Goal: Obtain resource: Download file/media

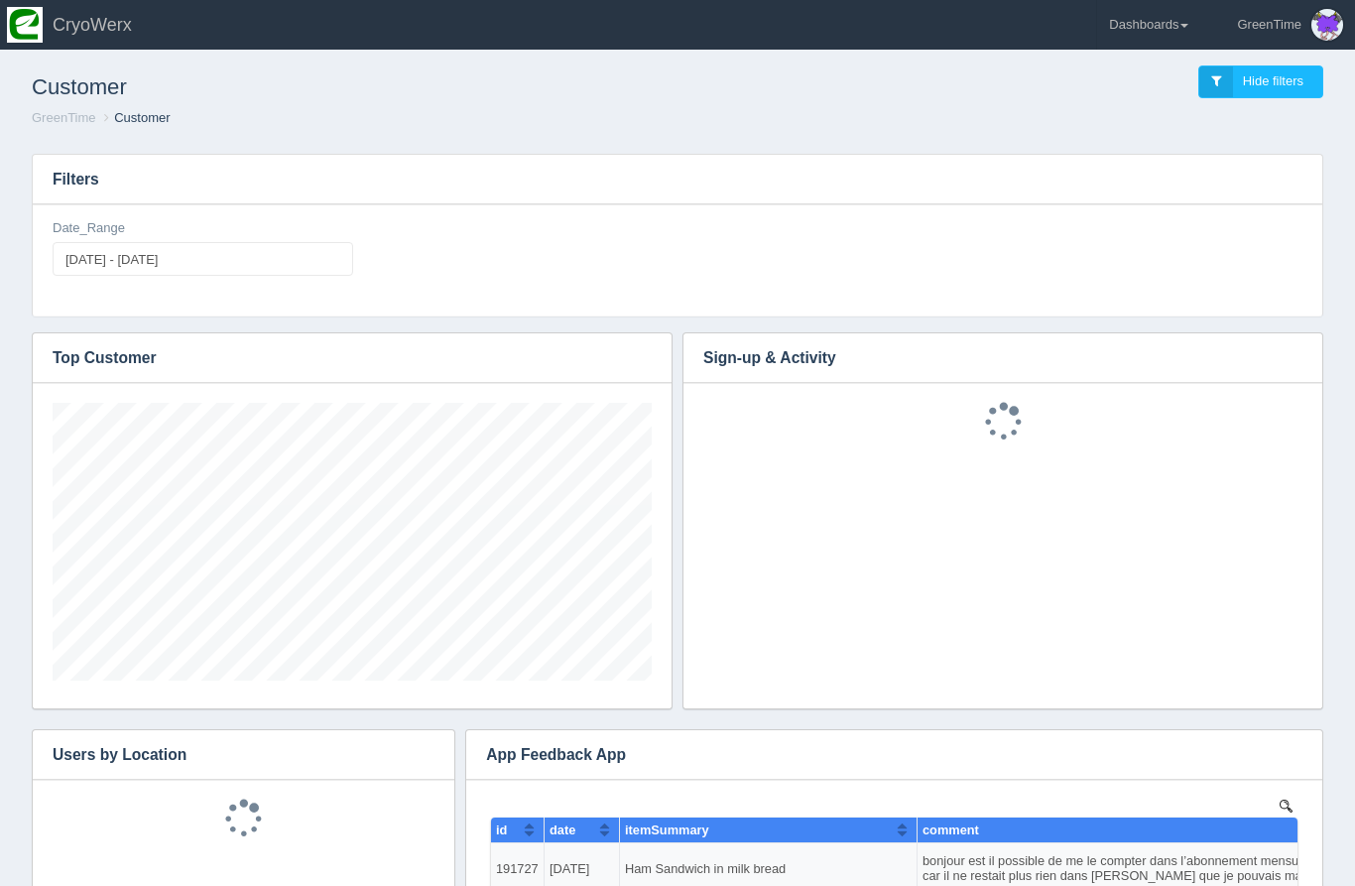
scroll to position [278, 599]
type input "[DATE]"
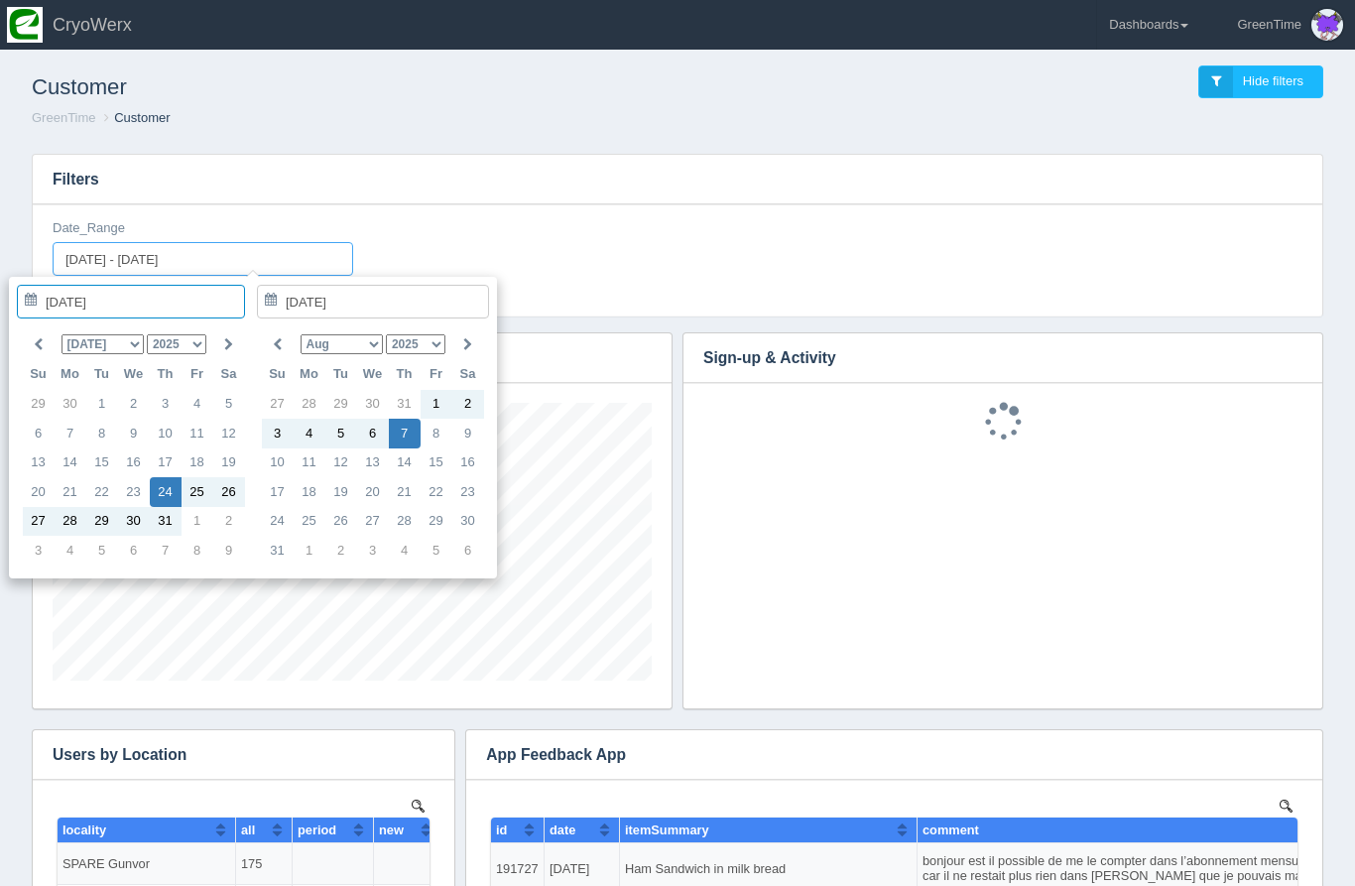
scroll to position [0, 0]
click at [258, 262] on input "[DATE] - [DATE]" at bounding box center [203, 259] width 301 height 34
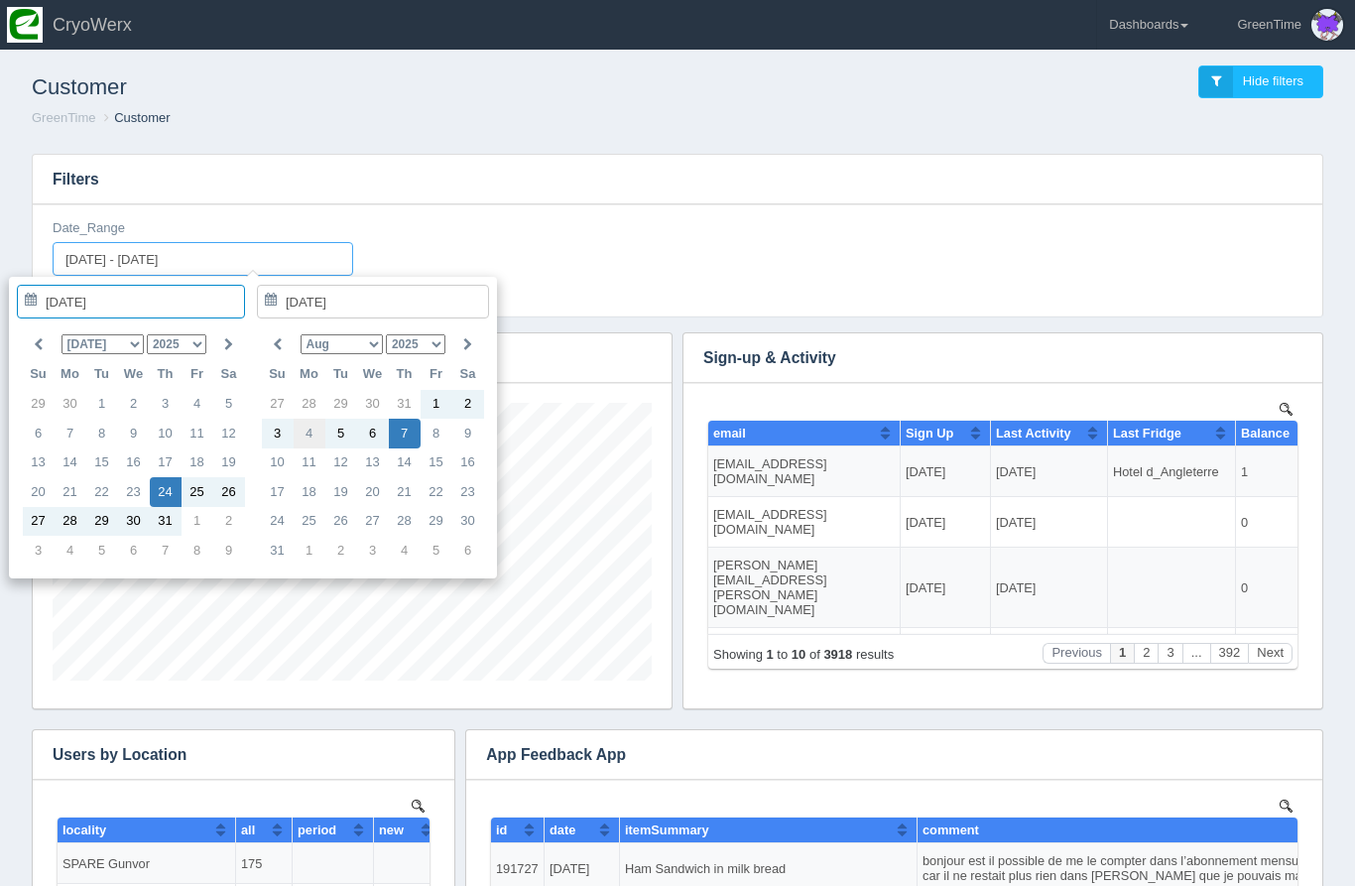
type input "[DATE]"
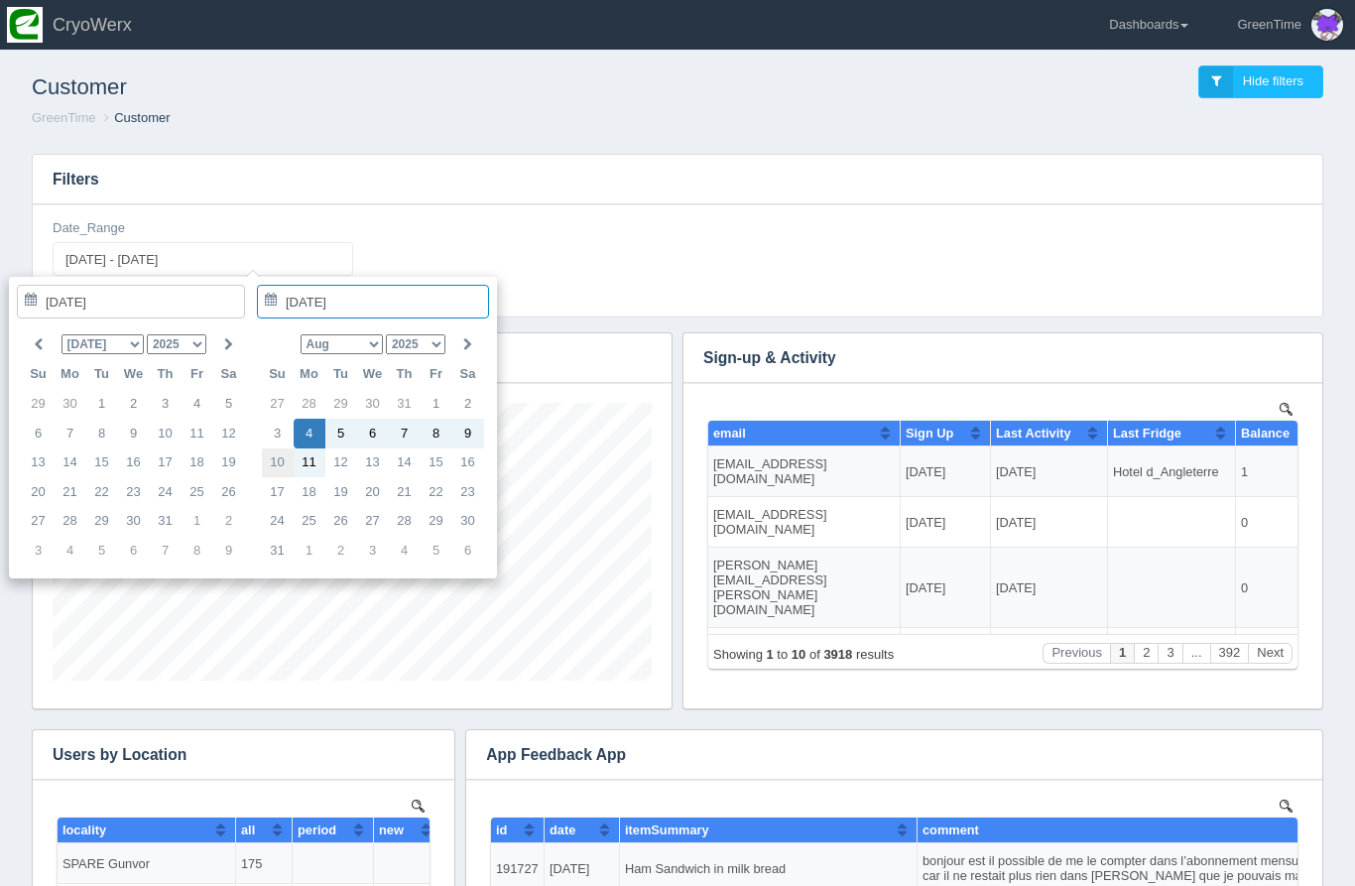
type input "[DATE]"
type input "[DATE] - [DATE]"
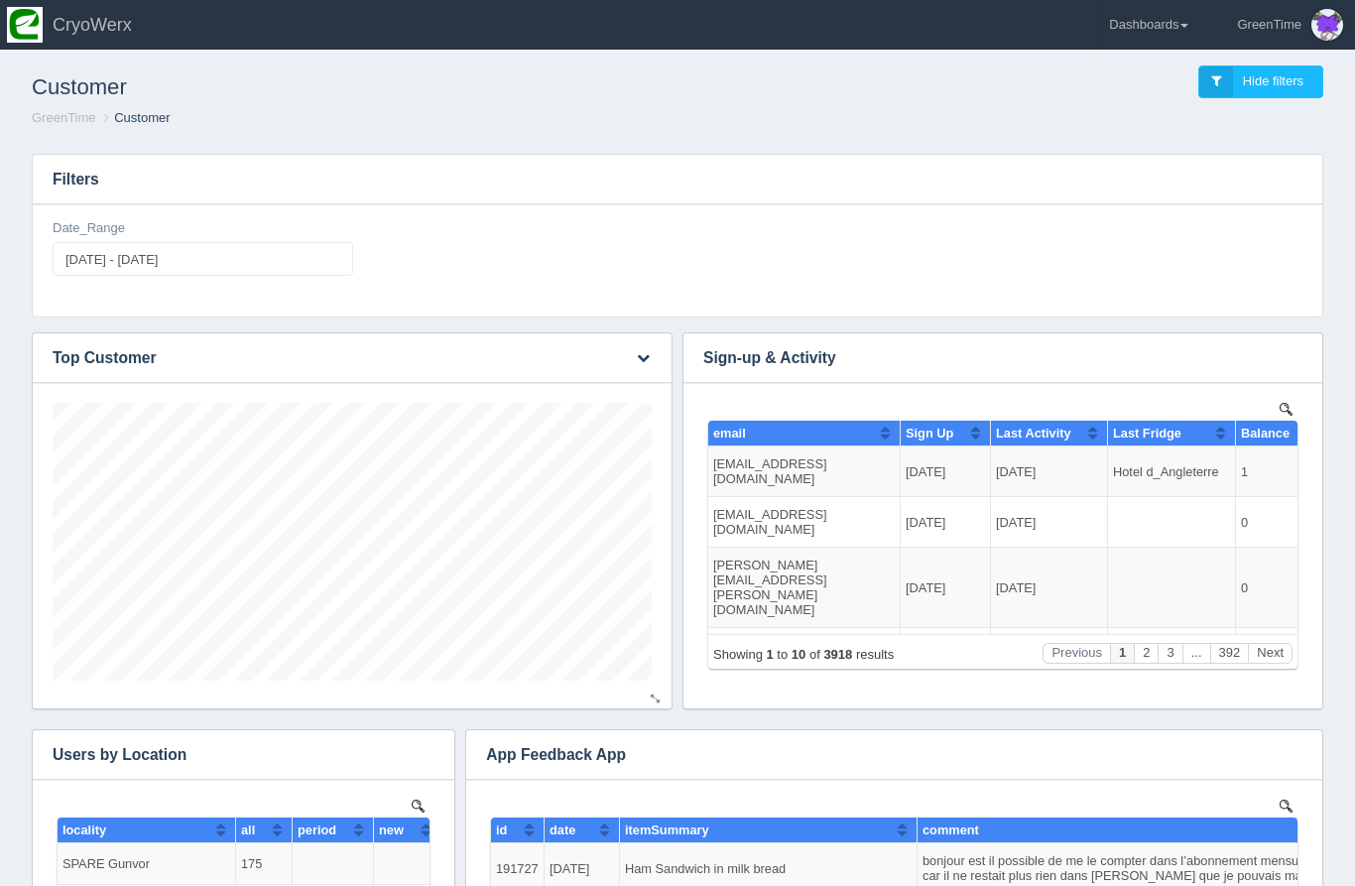
scroll to position [278, 599]
click at [1296, 364] on icon "button" at bounding box center [1294, 357] width 13 height 13
click at [1272, 379] on link "Download CSV" at bounding box center [1228, 387] width 159 height 29
click at [1157, 22] on link "Dashboards" at bounding box center [1148, 25] width 103 height 50
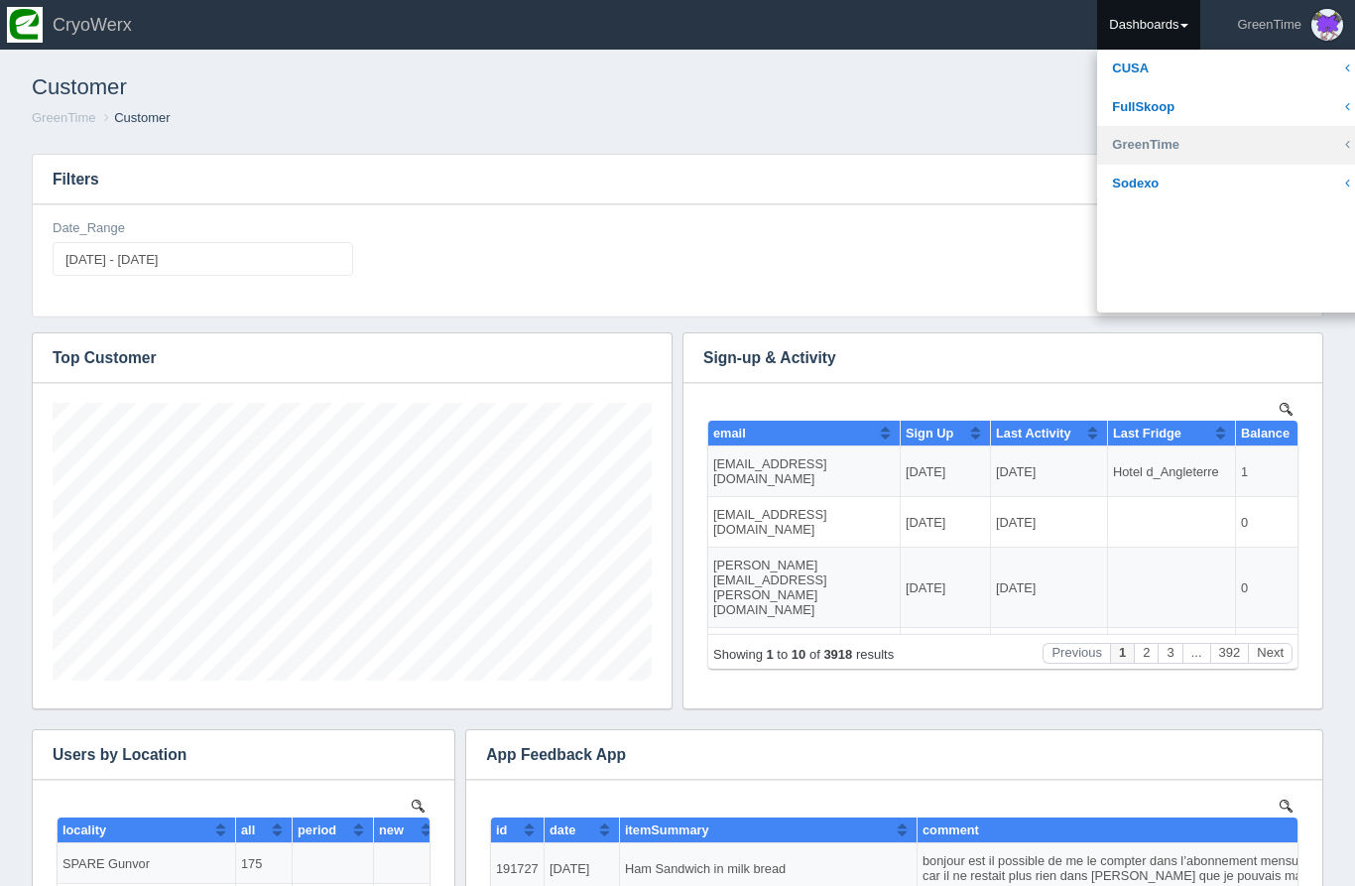
click at [1140, 144] on link "GreenTime" at bounding box center [1231, 145] width 268 height 39
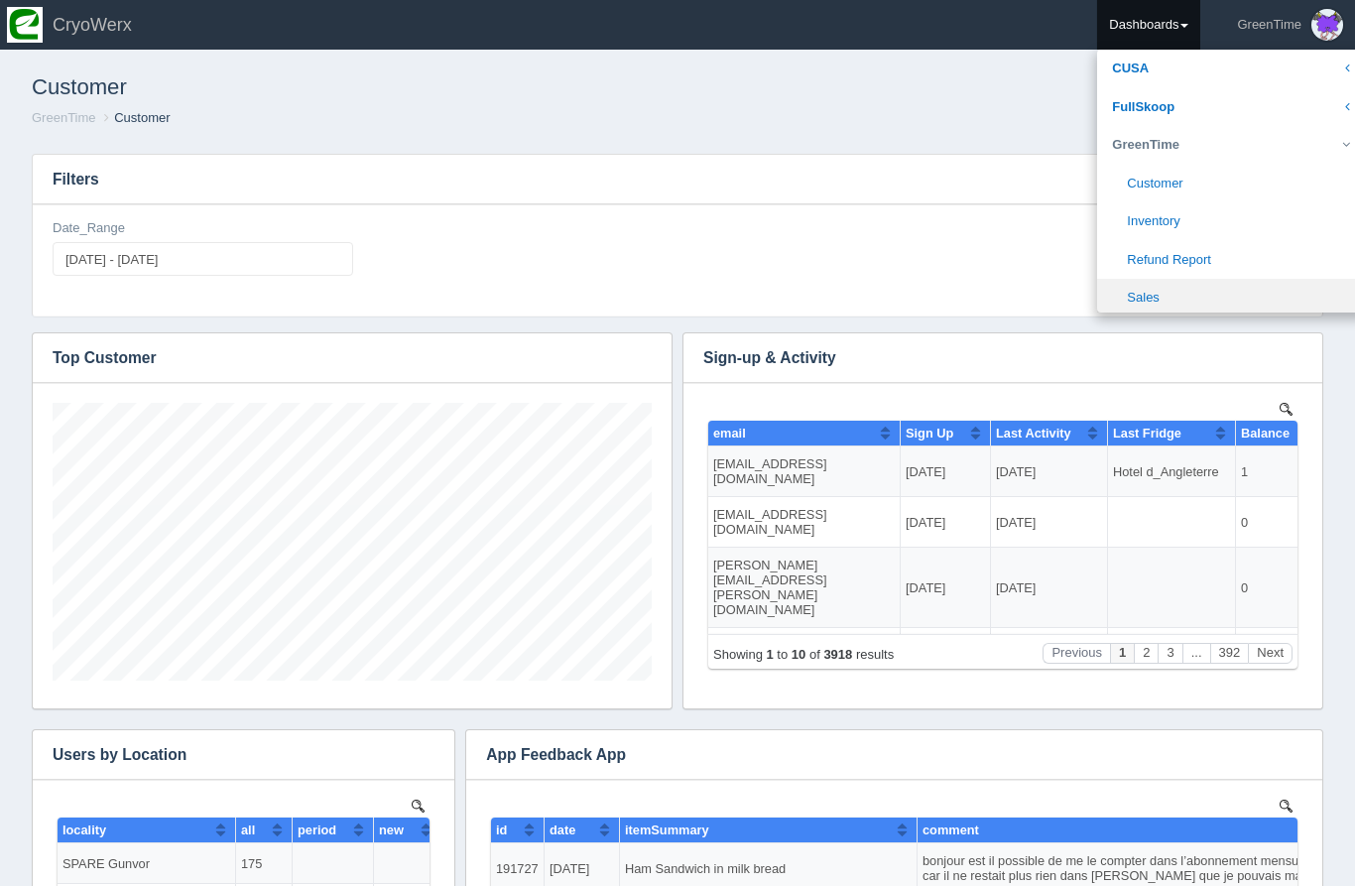
scroll to position [70, 0]
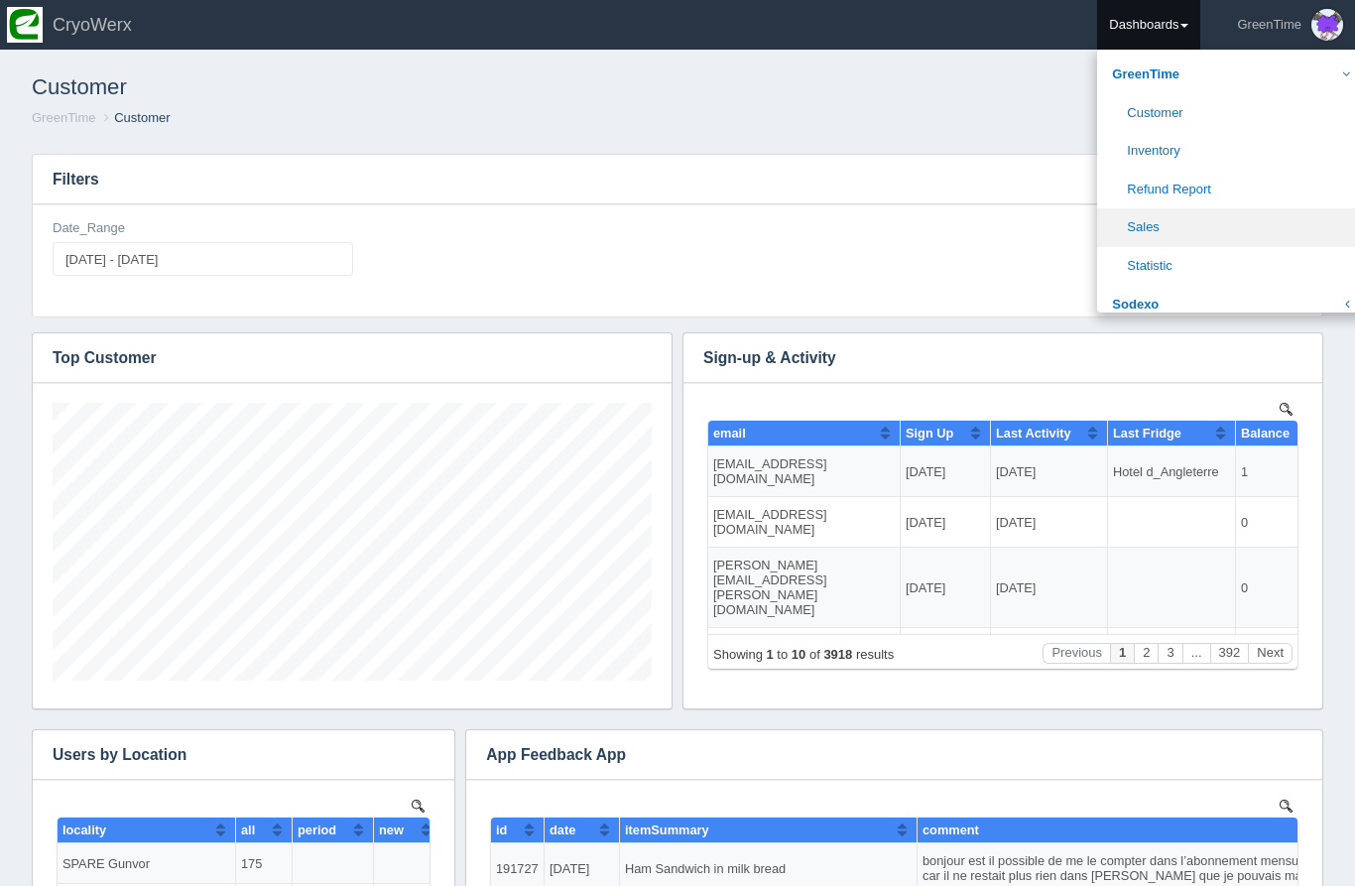
click at [1176, 221] on link "Sales" at bounding box center [1231, 227] width 268 height 39
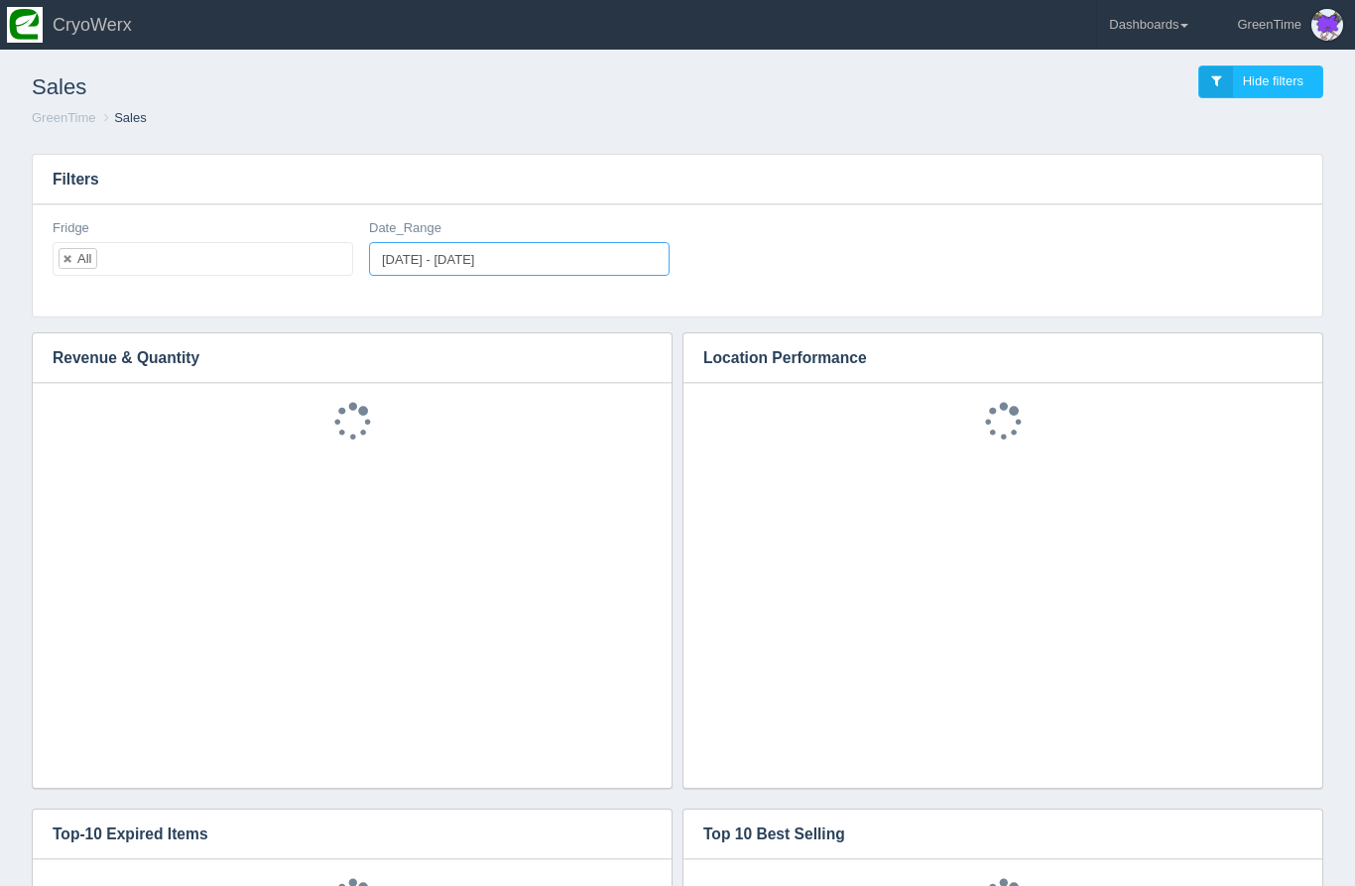
type input "[DATE]"
click at [541, 264] on input "2025-08-11 - 2025-08-11" at bounding box center [519, 259] width 301 height 34
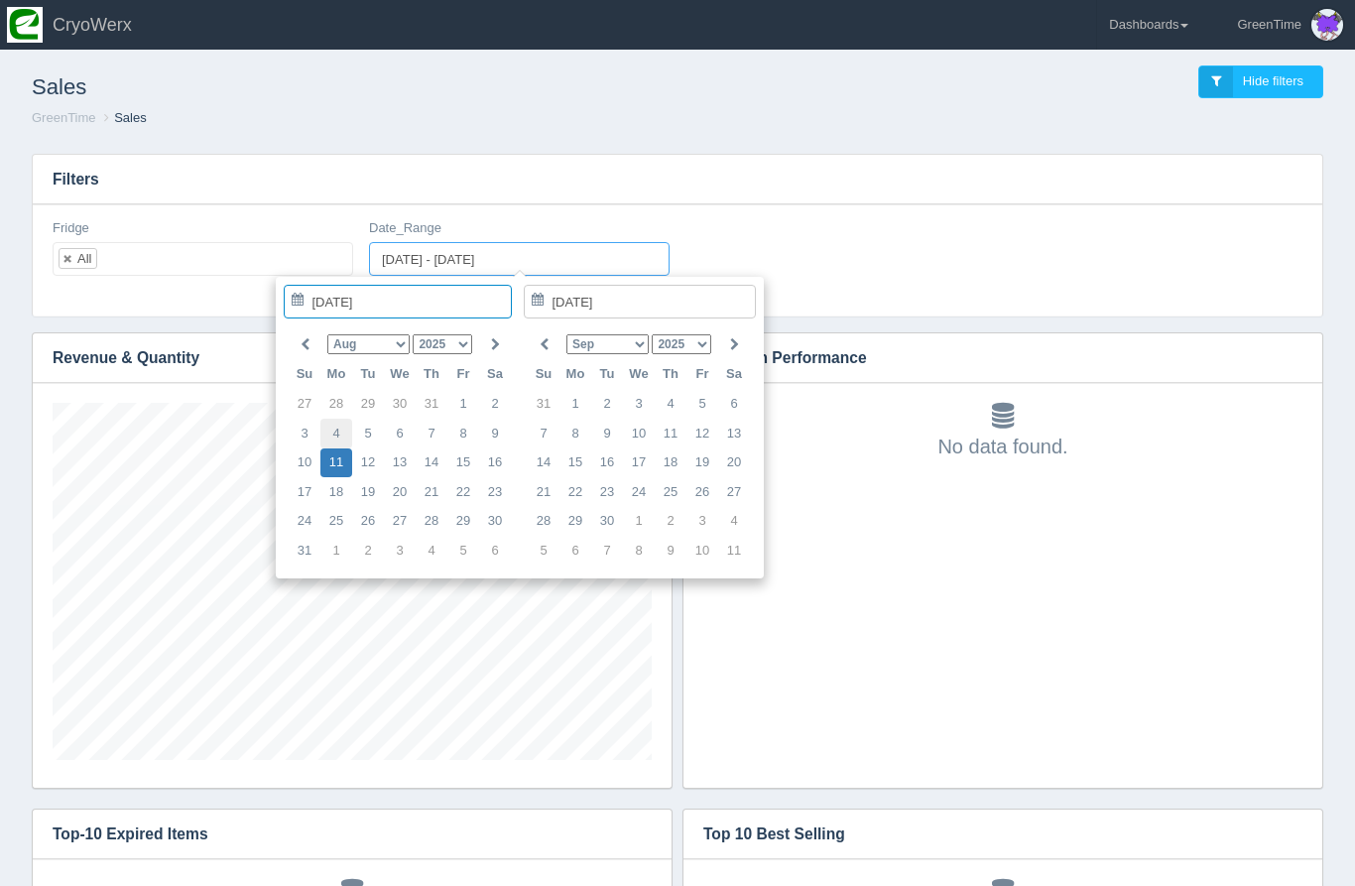
type input "[DATE]"
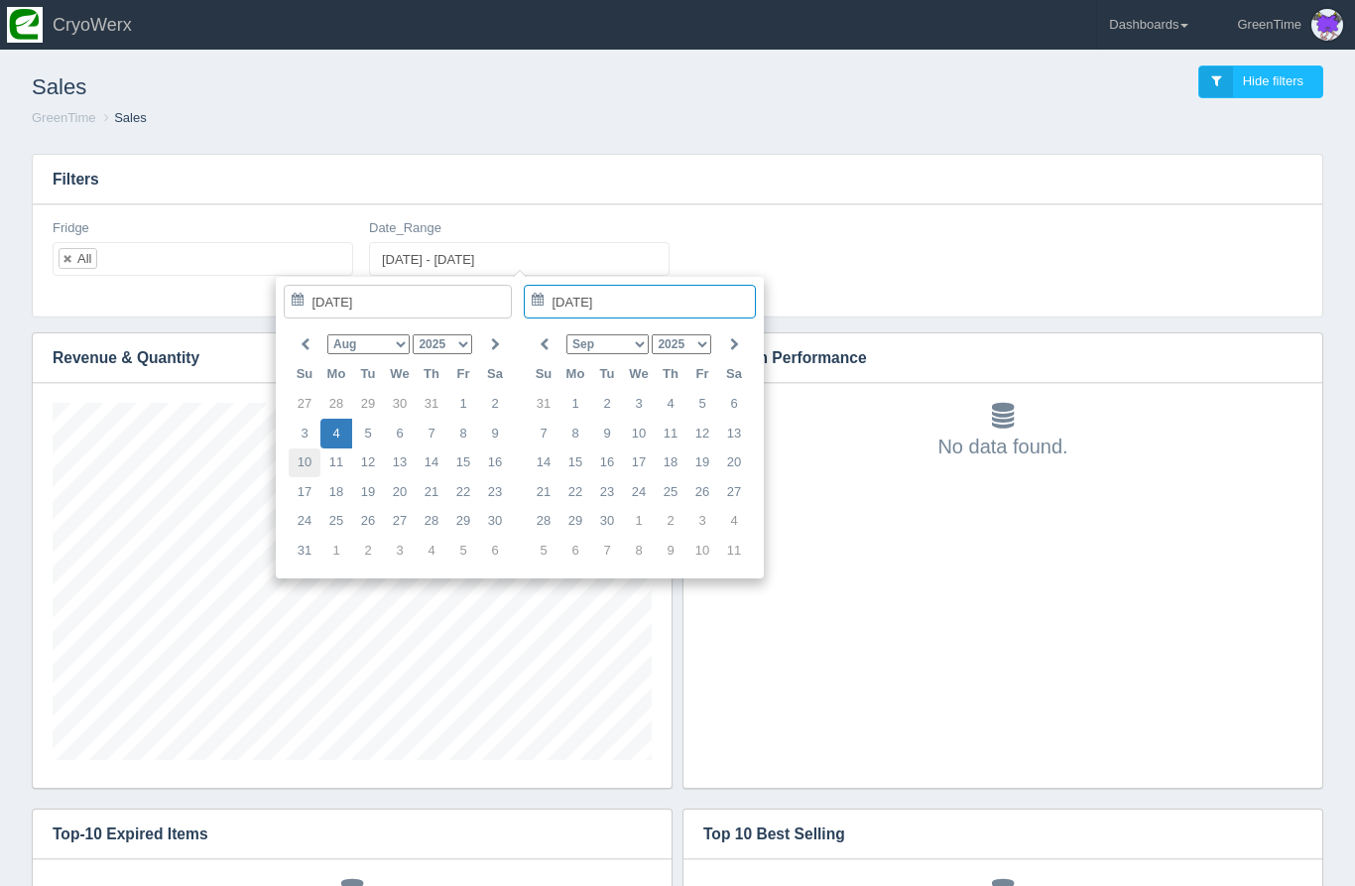
type input "[DATE]"
type input "[DATE] - [DATE]"
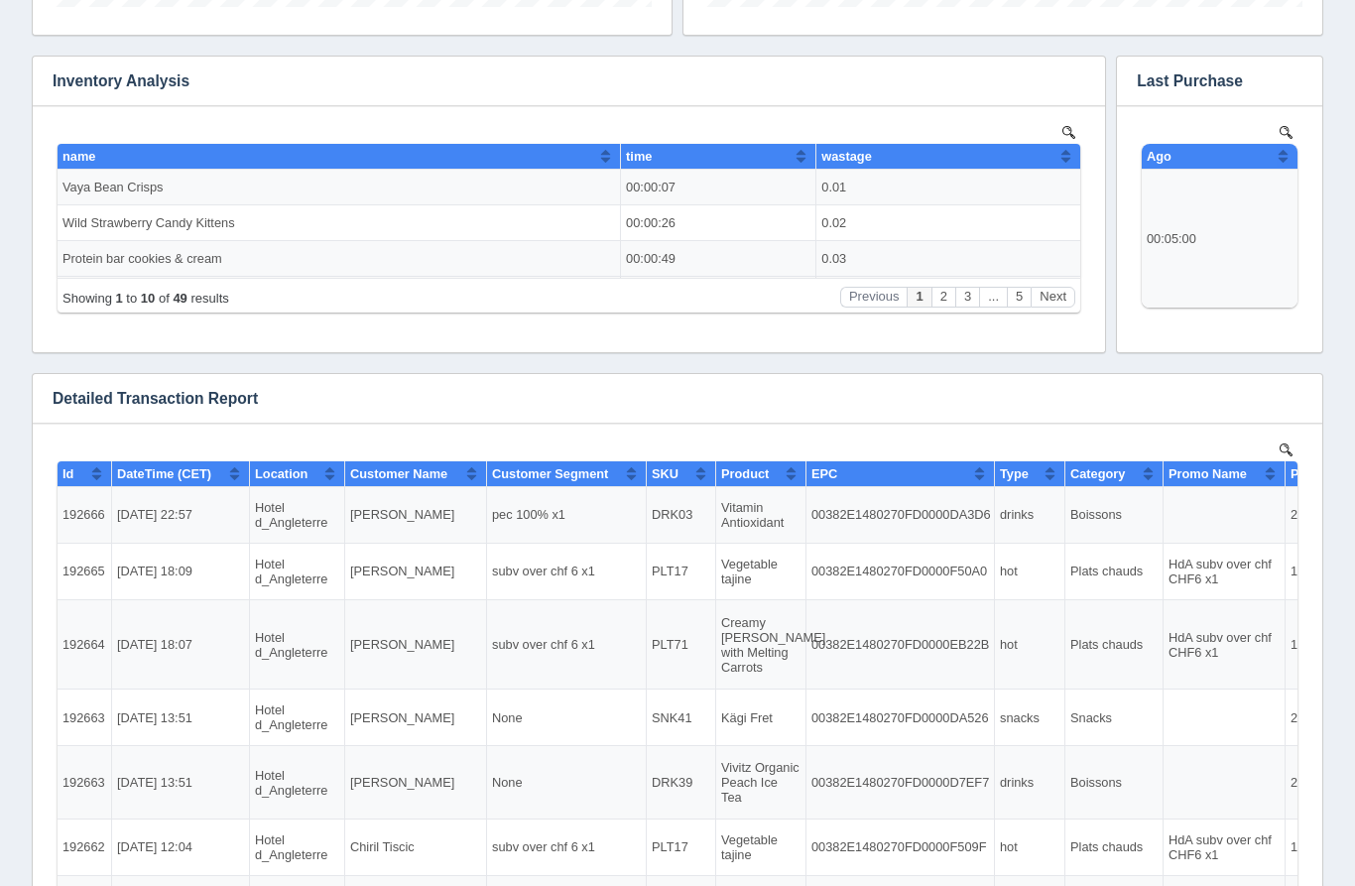
scroll to position [1250, 0]
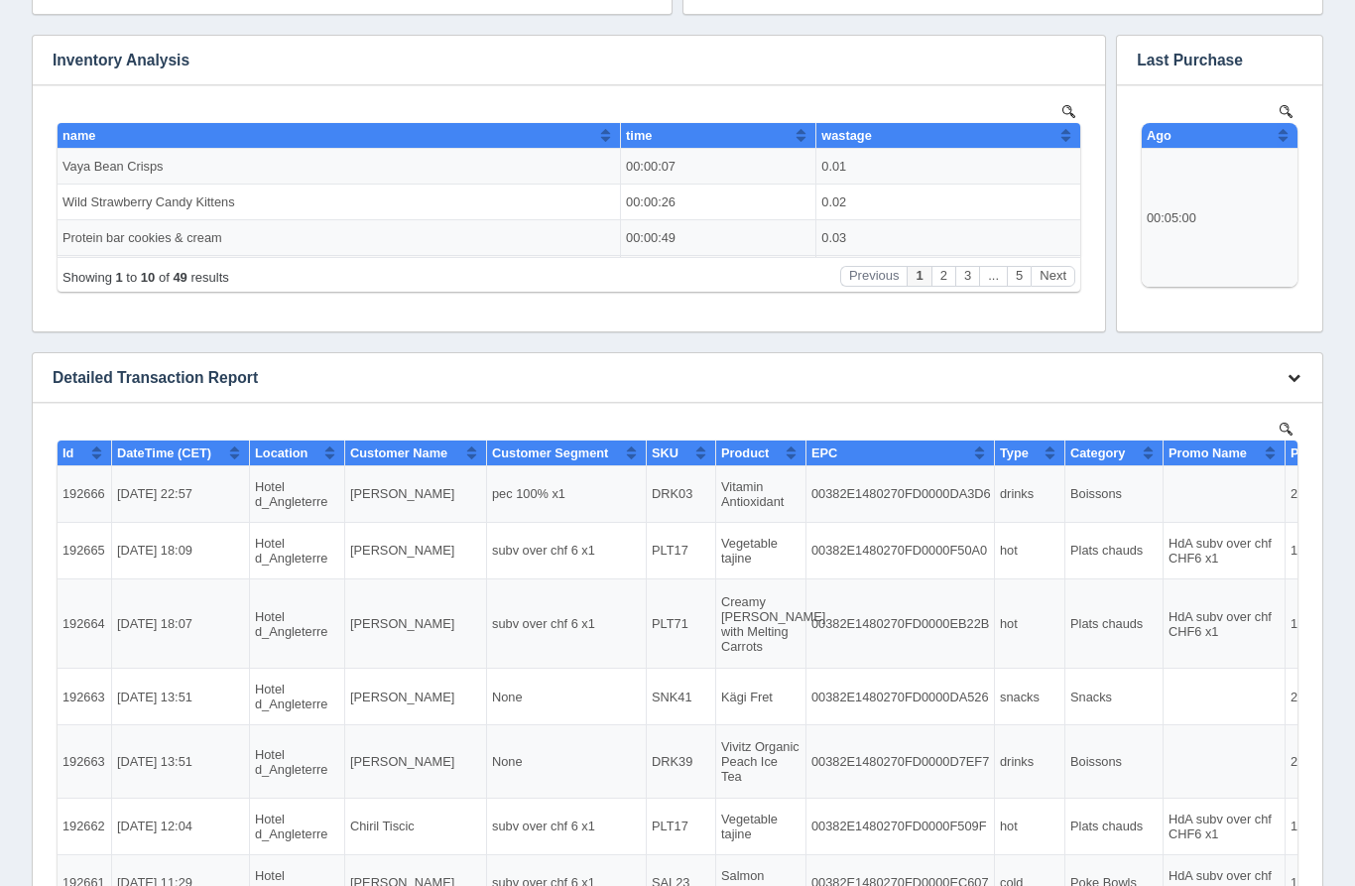
click at [1301, 376] on button "button" at bounding box center [1294, 378] width 27 height 31
click at [1238, 408] on link "Download CSV" at bounding box center [1228, 407] width 159 height 29
